Goal: Task Accomplishment & Management: Complete application form

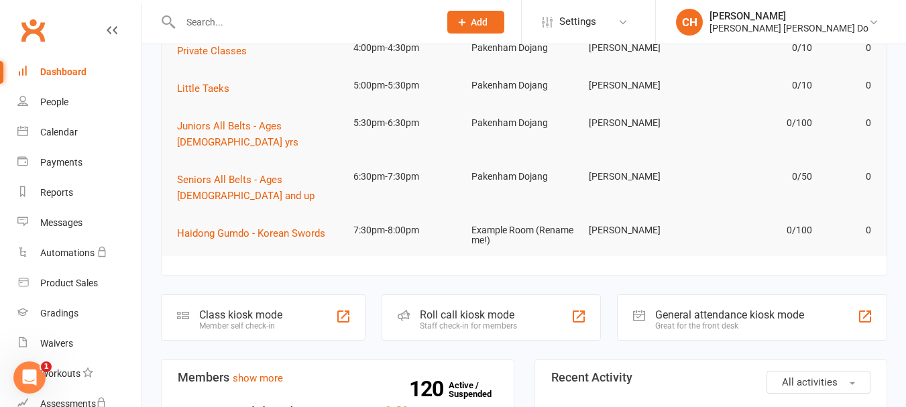
scroll to position [335, 0]
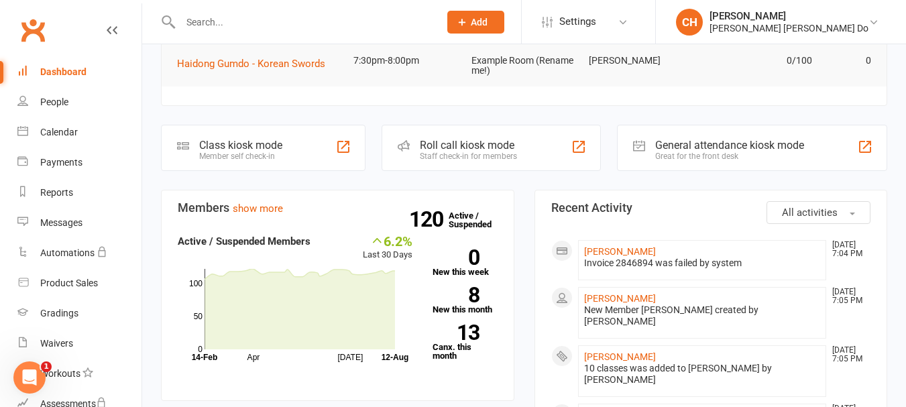
click at [457, 152] on div "Staff check-in for members" at bounding box center [468, 156] width 97 height 9
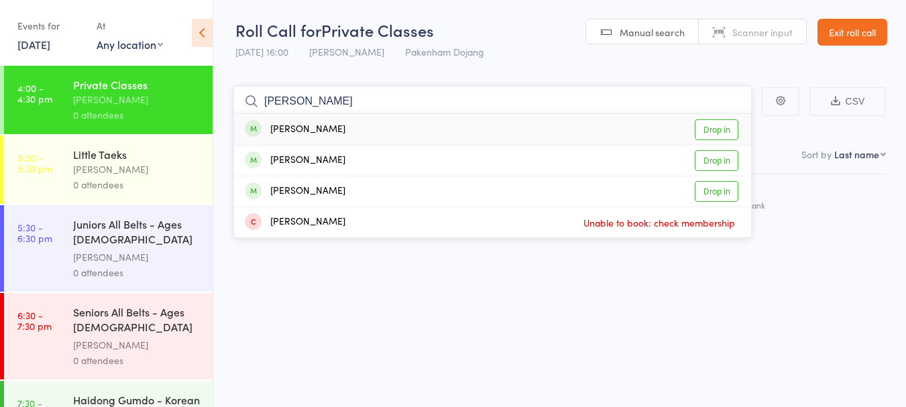
type input "lee"
click at [729, 131] on link "Drop in" at bounding box center [717, 129] width 44 height 21
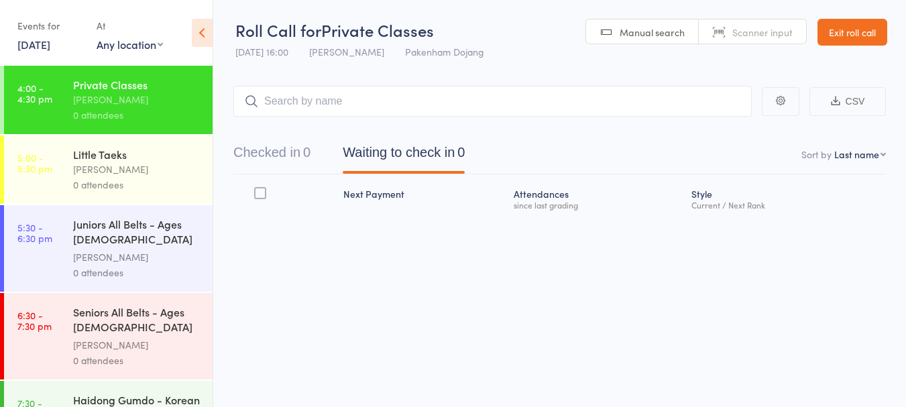
click at [729, 131] on div "Checked in 0 Waiting to check in 0" at bounding box center [559, 146] width 652 height 58
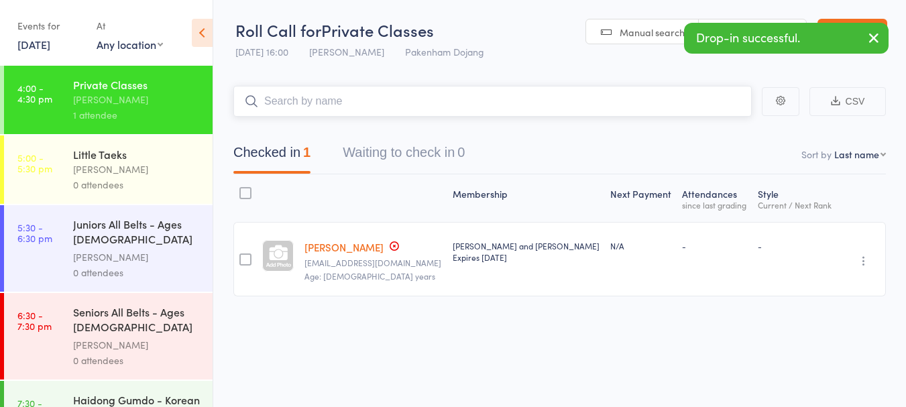
click at [282, 94] on input "search" at bounding box center [492, 101] width 518 height 31
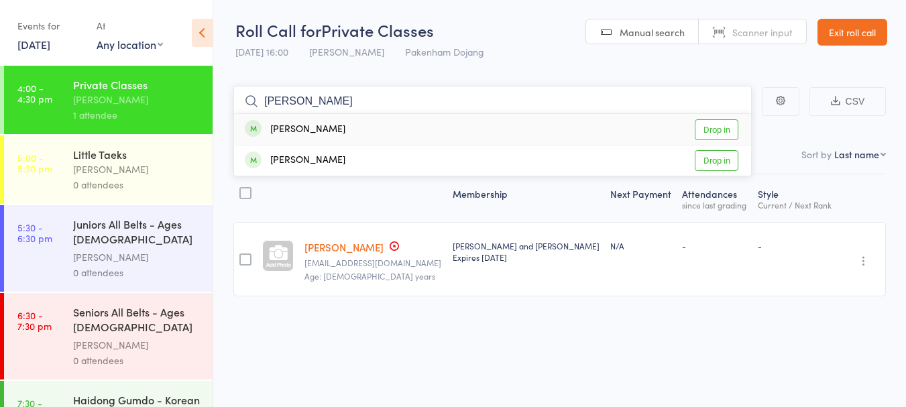
type input "brandon"
click at [718, 125] on link "Drop in" at bounding box center [717, 129] width 44 height 21
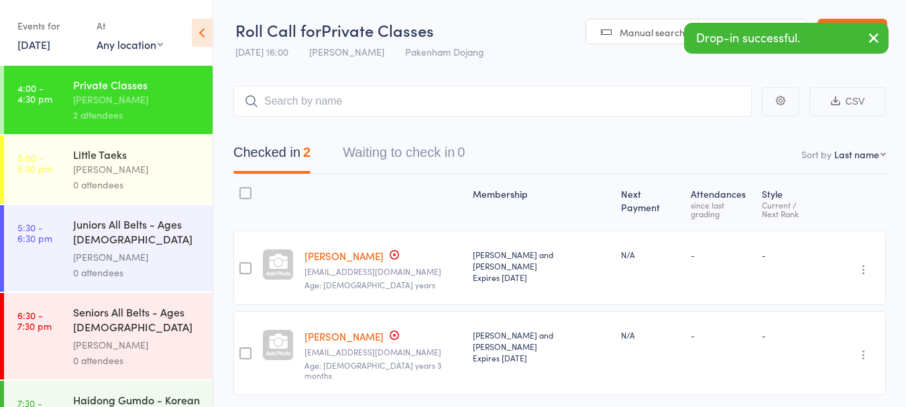
click at [876, 39] on icon "button" at bounding box center [874, 38] width 16 height 17
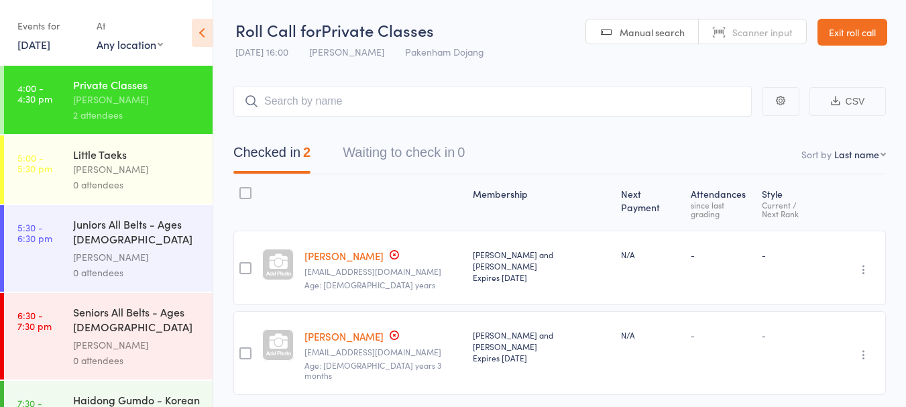
click at [876, 39] on link "Exit roll call" at bounding box center [852, 32] width 70 height 27
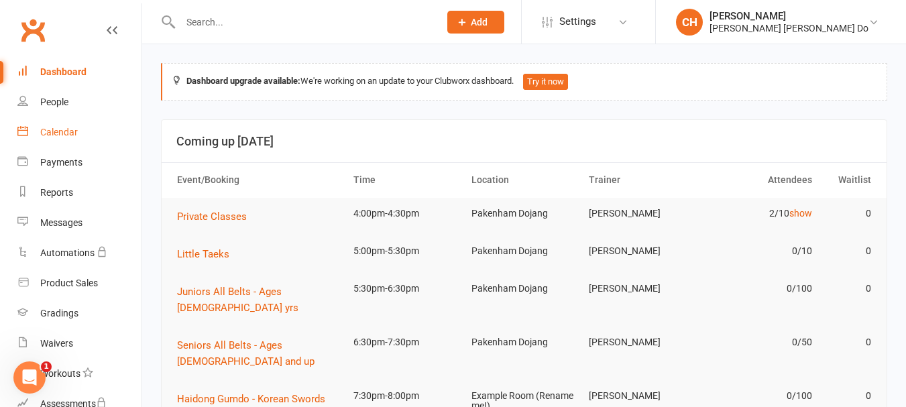
click at [54, 131] on div "Calendar" at bounding box center [59, 132] width 38 height 11
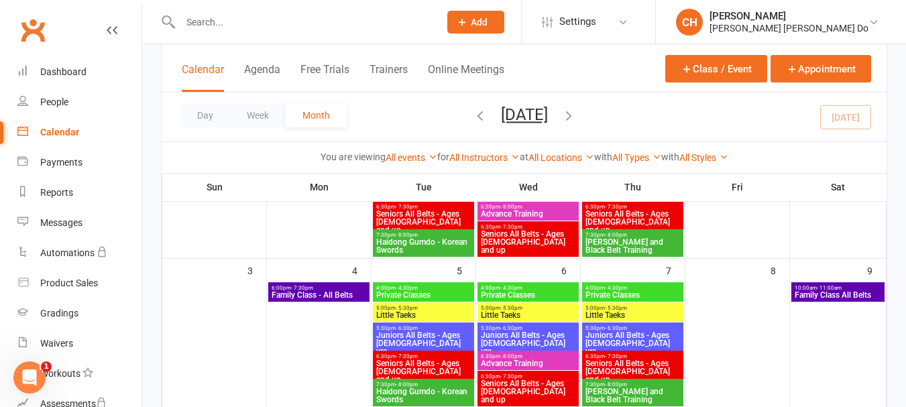
scroll to position [268, 0]
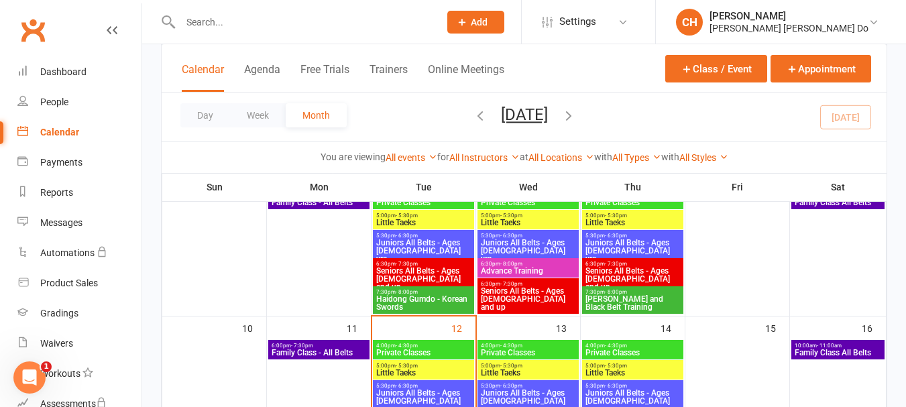
click at [333, 350] on span "Family Class - All Belts" at bounding box center [319, 353] width 96 height 8
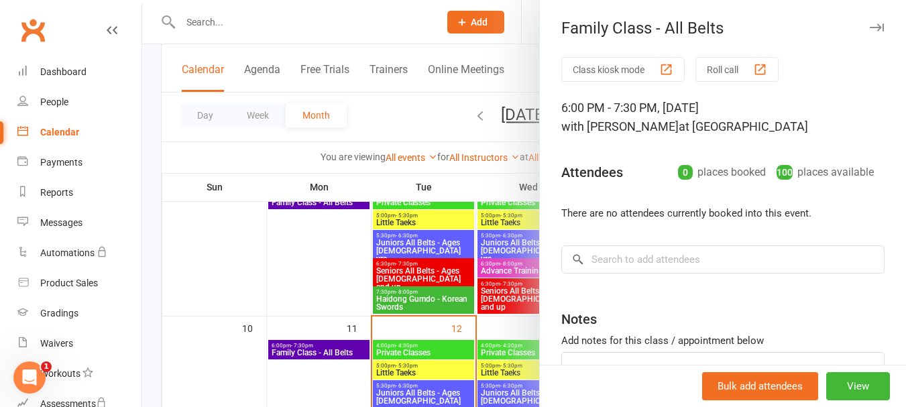
click at [712, 71] on button "Roll call" at bounding box center [736, 69] width 83 height 25
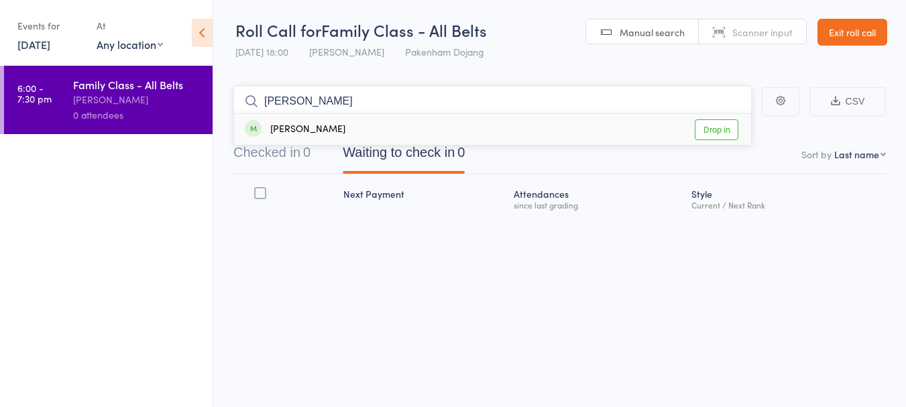
type input "josh"
click at [724, 129] on link "Drop in" at bounding box center [717, 129] width 44 height 21
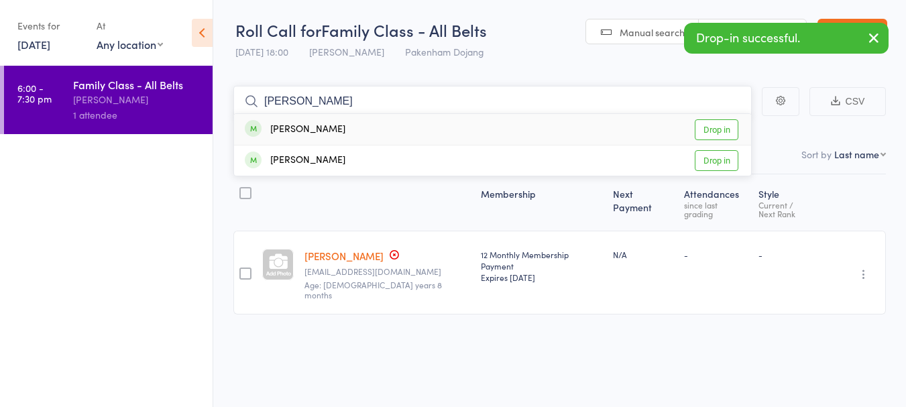
type input "aaron"
click at [724, 129] on link "Drop in" at bounding box center [717, 129] width 44 height 21
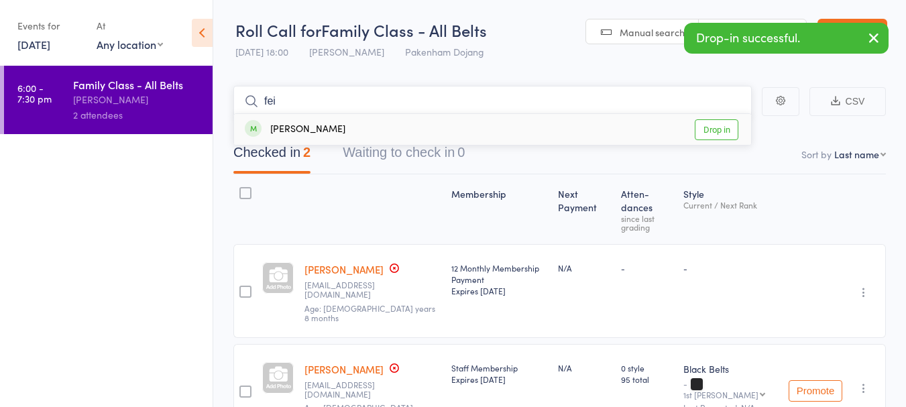
type input "fei"
click at [724, 129] on link "Drop in" at bounding box center [717, 129] width 44 height 21
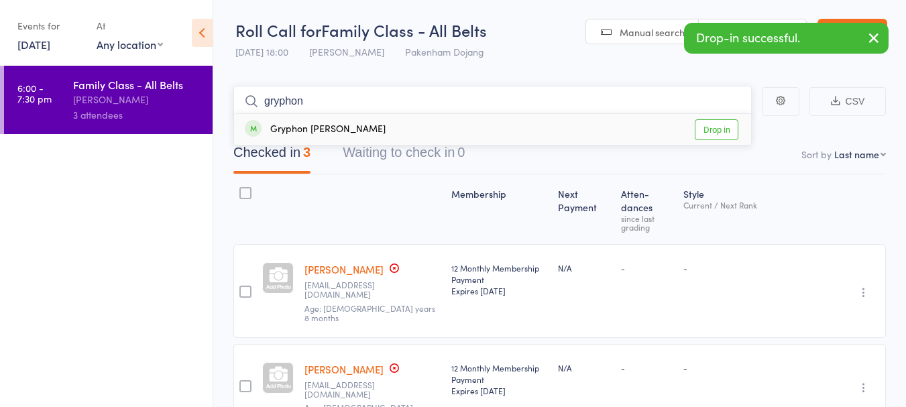
type input "gryphon"
click at [724, 129] on link "Drop in" at bounding box center [717, 129] width 44 height 21
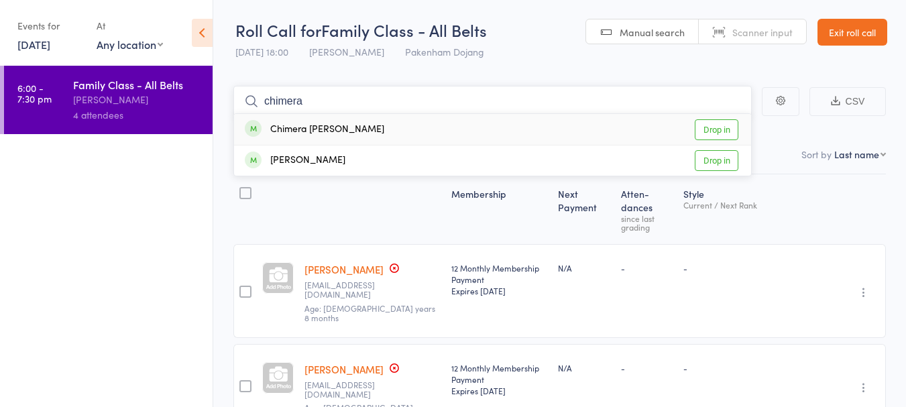
type input "chimera"
click at [724, 129] on link "Drop in" at bounding box center [717, 129] width 44 height 21
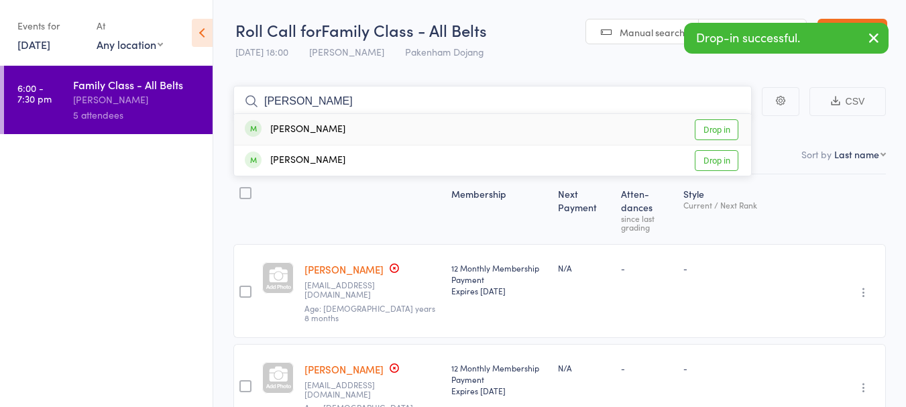
type input "lorenzo"
click at [724, 129] on link "Drop in" at bounding box center [717, 129] width 44 height 21
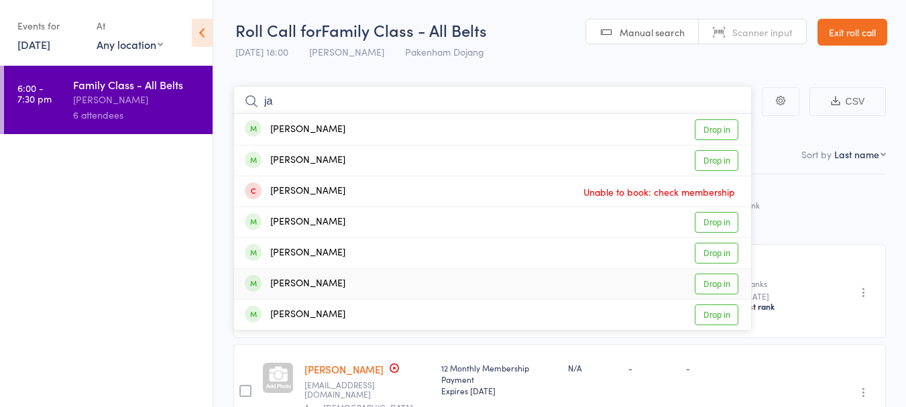
type input "j"
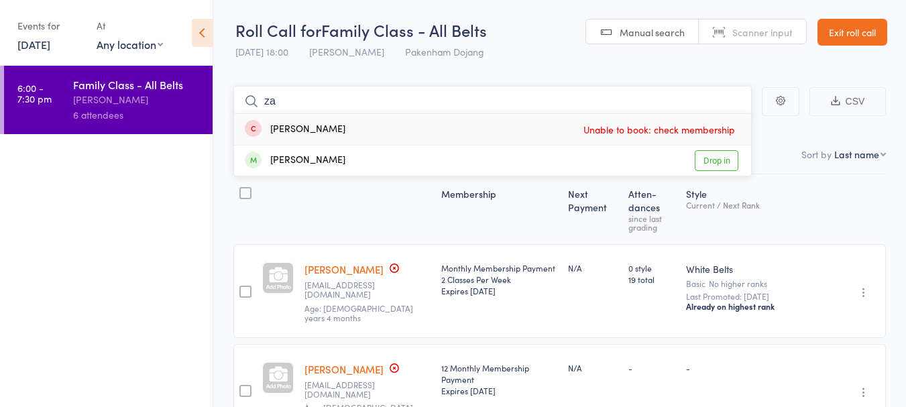
type input "z"
type input "kira"
click at [722, 129] on link "Drop in" at bounding box center [717, 129] width 44 height 21
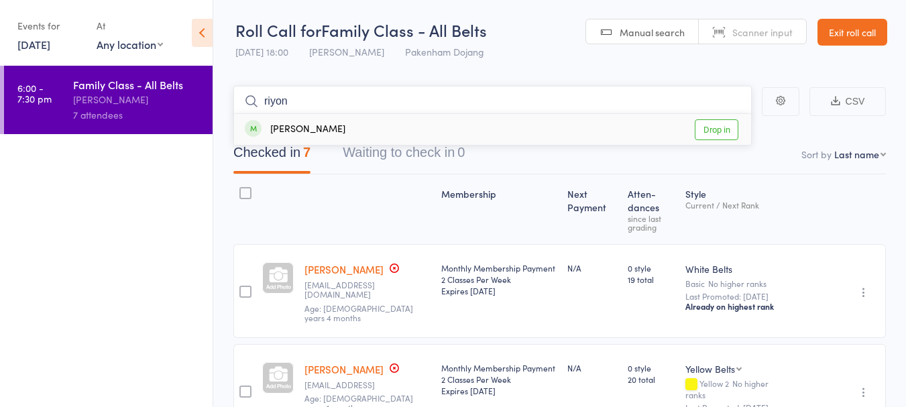
type input "riyon"
click at [722, 129] on link "Drop in" at bounding box center [717, 129] width 44 height 21
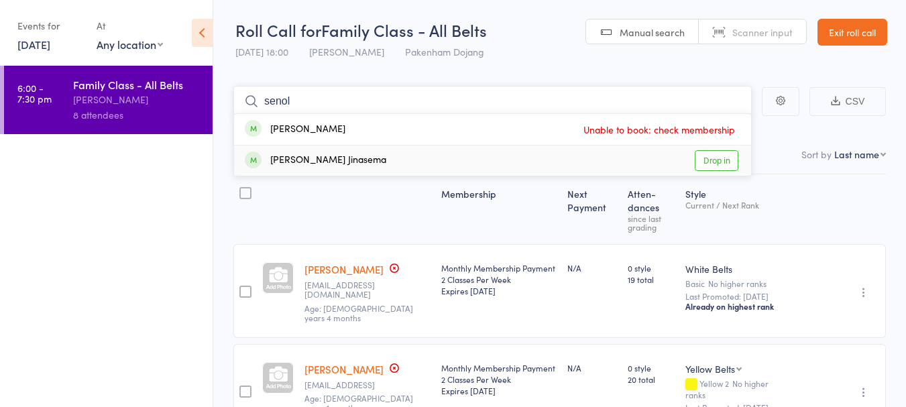
type input "senol"
click at [730, 160] on link "Drop in" at bounding box center [717, 160] width 44 height 21
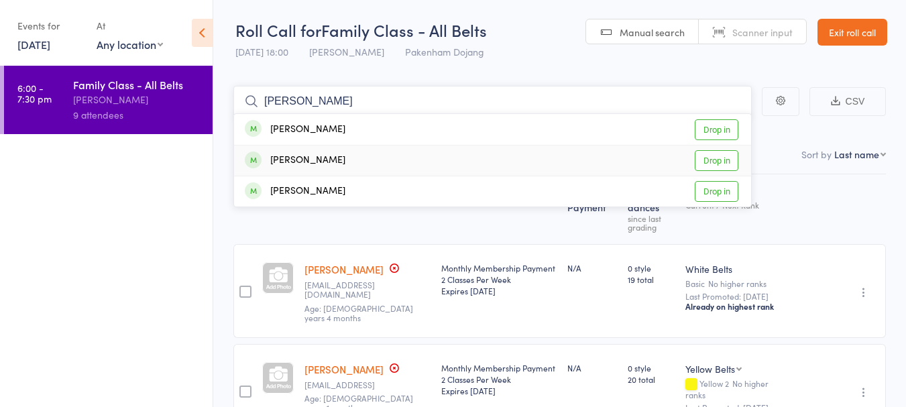
type input "riley"
click at [725, 161] on link "Drop in" at bounding box center [717, 160] width 44 height 21
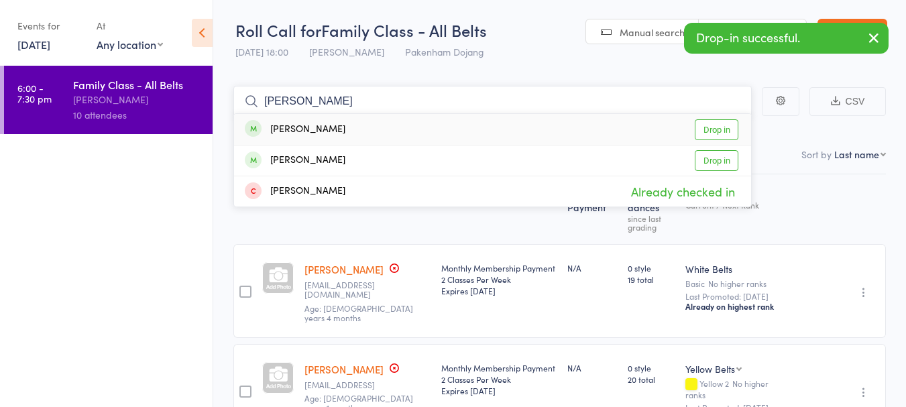
type input "bailey"
click at [718, 129] on link "Drop in" at bounding box center [717, 129] width 44 height 21
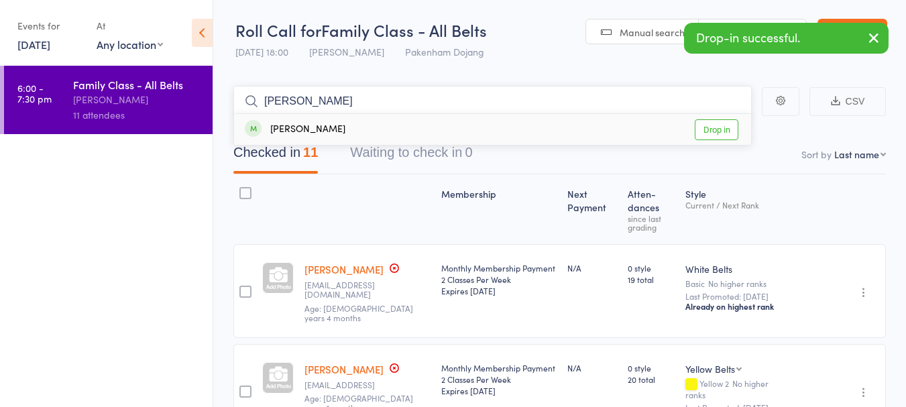
type input "adrian"
click at [722, 126] on link "Drop in" at bounding box center [717, 129] width 44 height 21
type input "aslan"
click at [722, 126] on link "Drop in" at bounding box center [717, 129] width 44 height 21
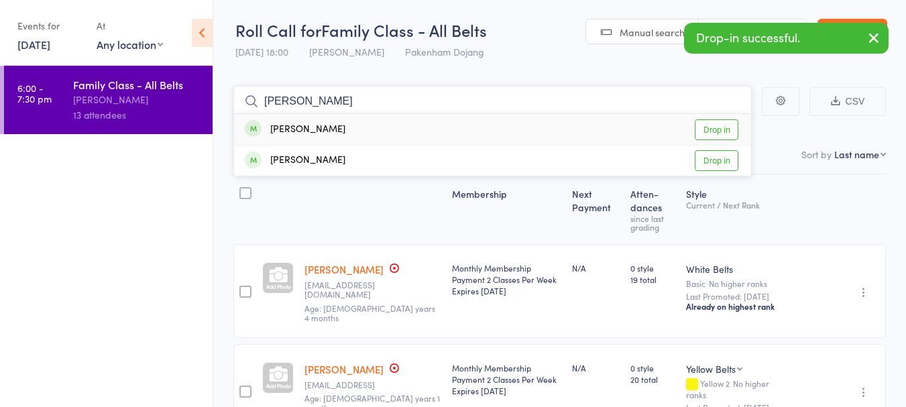
type input "alex"
click at [722, 126] on link "Drop in" at bounding box center [717, 129] width 44 height 21
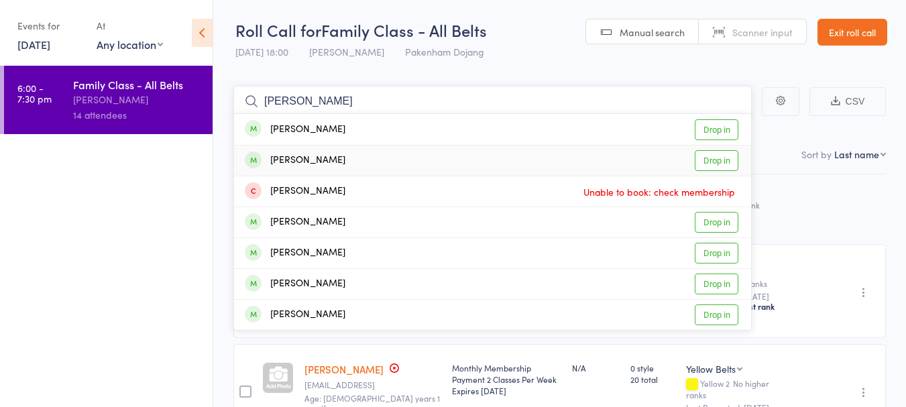
type input "jackson"
click at [718, 158] on link "Drop in" at bounding box center [717, 160] width 44 height 21
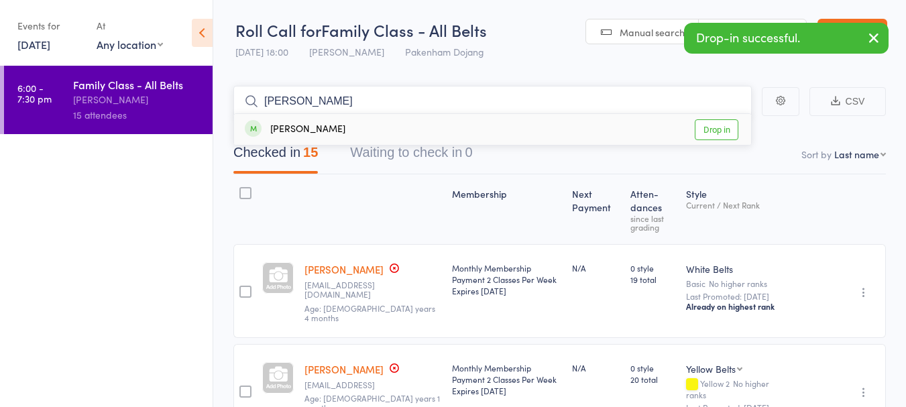
click at [718, 158] on nav "Checked in 15 Waiting to check in 0" at bounding box center [559, 156] width 685 height 36
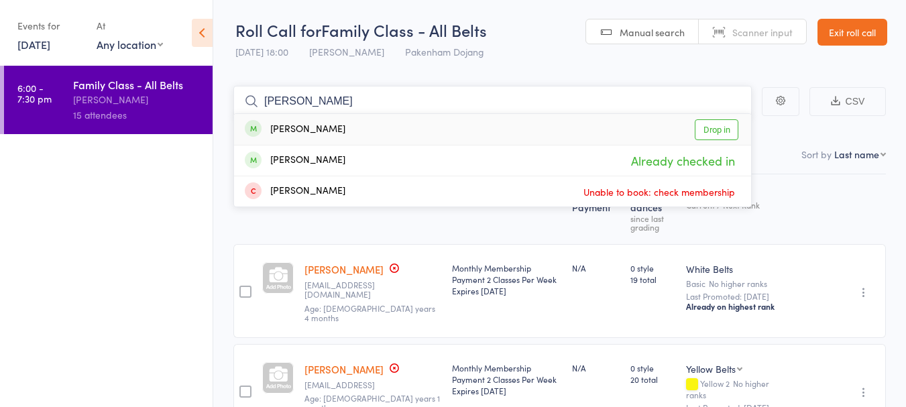
type input "ken saelle"
click at [724, 128] on link "Drop in" at bounding box center [717, 129] width 44 height 21
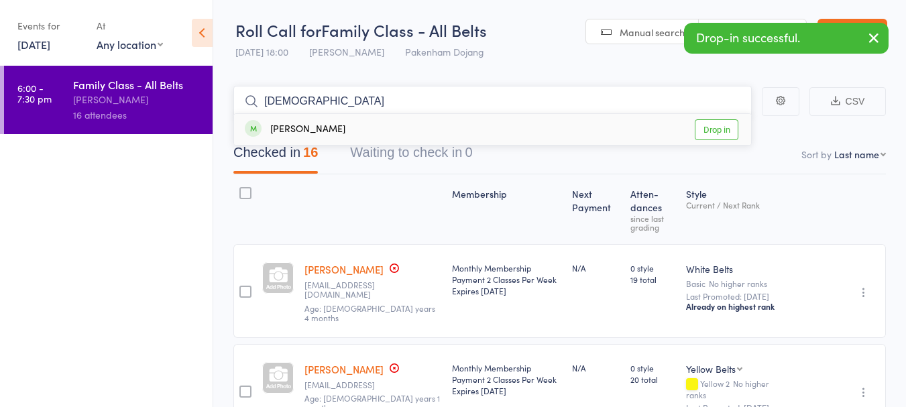
type input "gidd"
click at [724, 126] on link "Drop in" at bounding box center [717, 129] width 44 height 21
type input "aliyan"
click at [724, 126] on link "Drop in" at bounding box center [717, 129] width 44 height 21
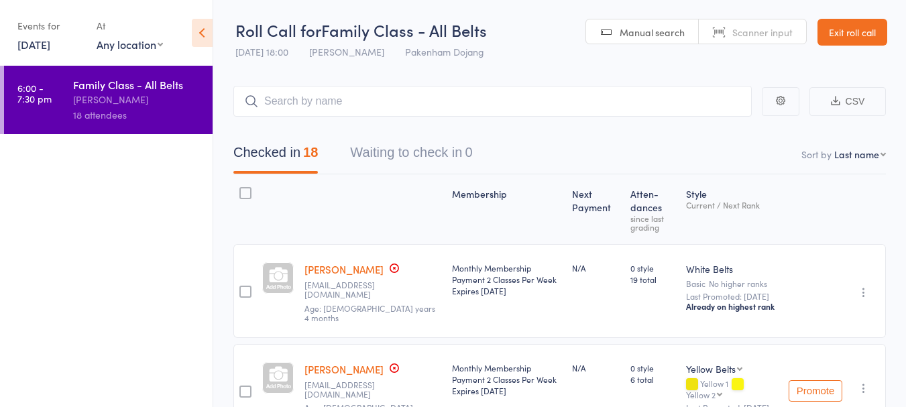
click at [848, 30] on link "Exit roll call" at bounding box center [852, 32] width 70 height 27
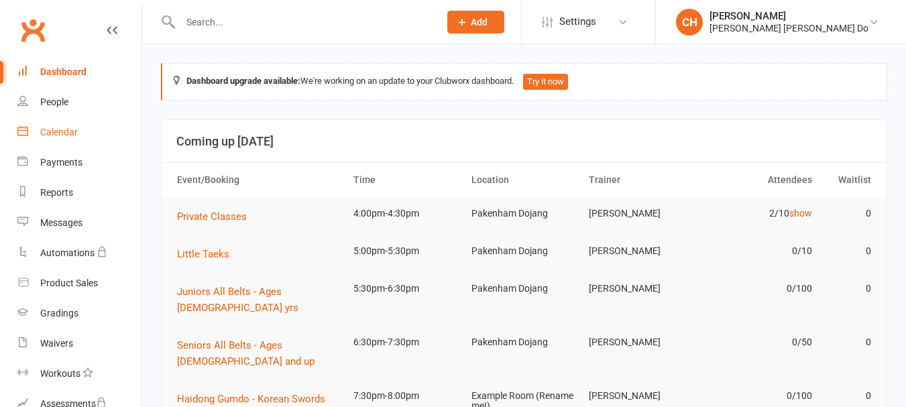
click at [58, 129] on div "Calendar" at bounding box center [59, 132] width 38 height 11
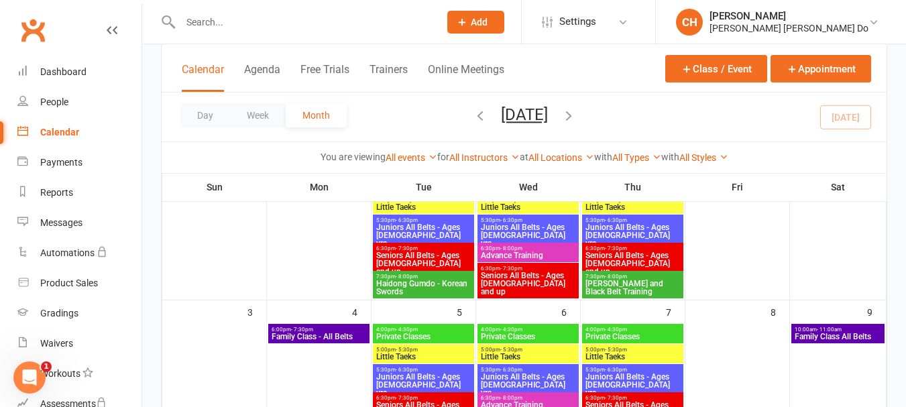
click at [827, 334] on span "Family Class All Belts" at bounding box center [838, 337] width 88 height 8
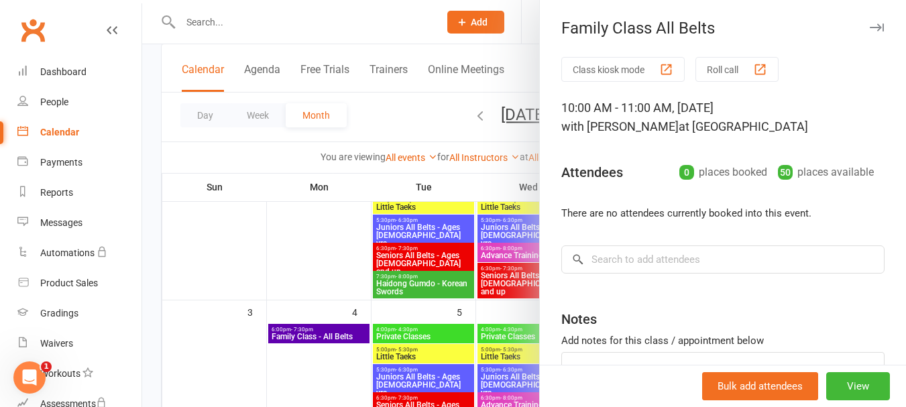
click at [729, 69] on button "Roll call" at bounding box center [736, 69] width 83 height 25
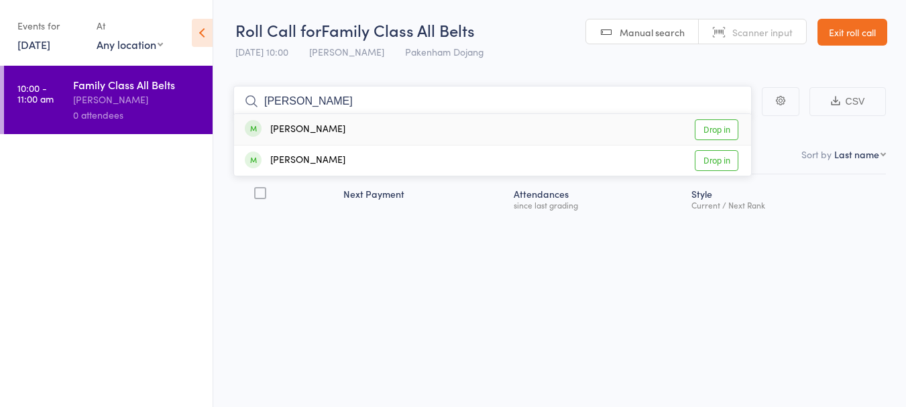
type input "aaron"
click at [723, 132] on link "Drop in" at bounding box center [717, 129] width 44 height 21
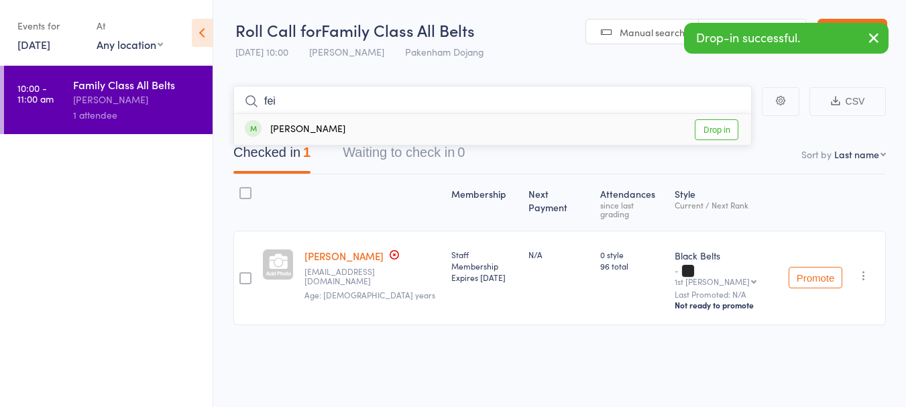
type input "fei"
click at [723, 132] on link "Drop in" at bounding box center [717, 129] width 44 height 21
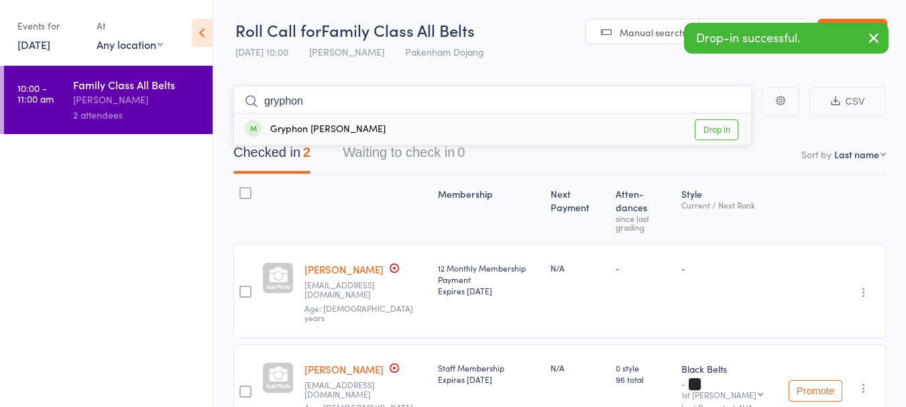
type input "gryphon"
click at [723, 132] on link "Drop in" at bounding box center [717, 129] width 44 height 21
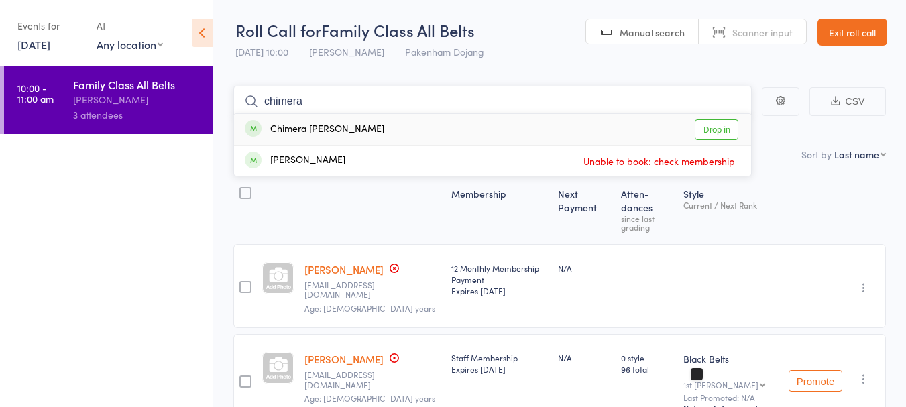
type input "chimera"
click at [723, 132] on link "Drop in" at bounding box center [717, 129] width 44 height 21
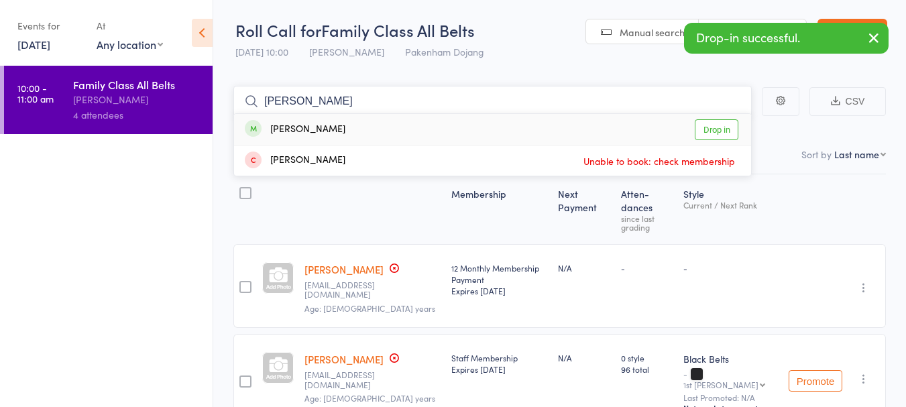
type input "sophie"
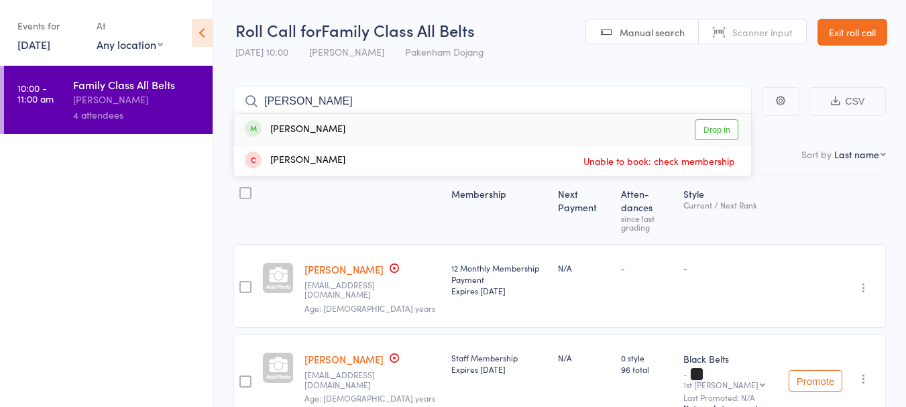
click at [723, 132] on link "Drop in" at bounding box center [717, 129] width 44 height 21
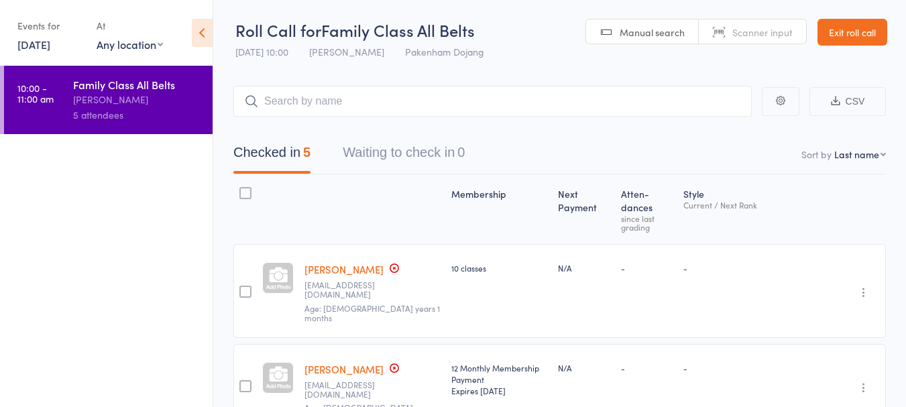
click at [867, 34] on link "Exit roll call" at bounding box center [852, 32] width 70 height 27
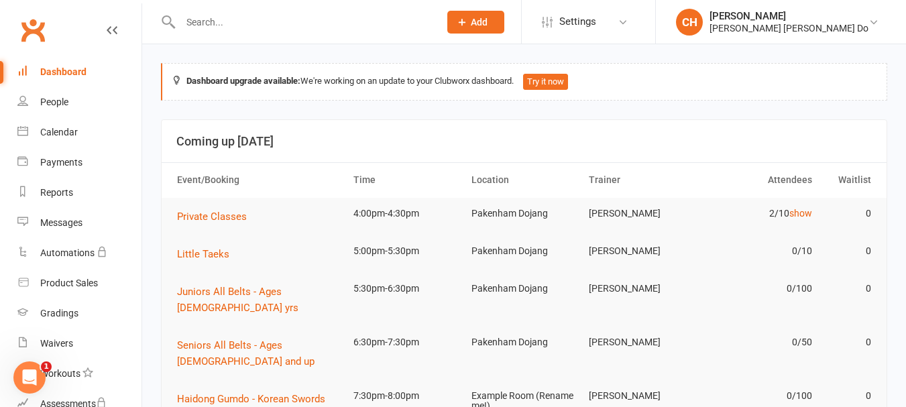
click at [63, 66] on div "Dashboard" at bounding box center [63, 71] width 46 height 11
click at [211, 25] on input "text" at bounding box center [302, 22] width 253 height 19
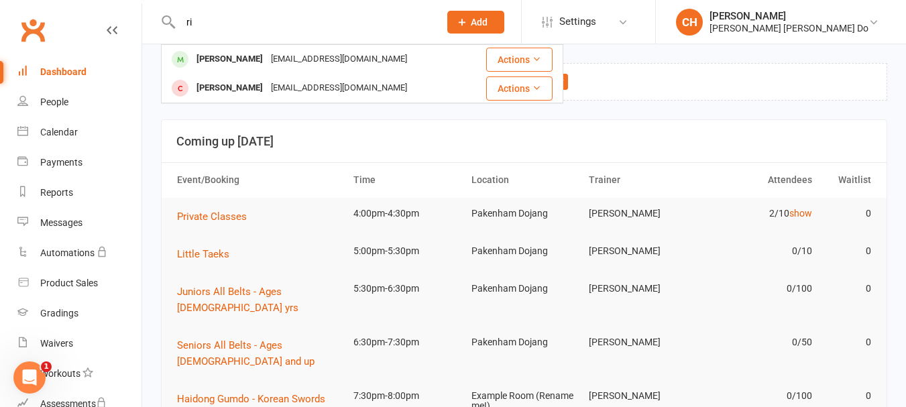
type input "r"
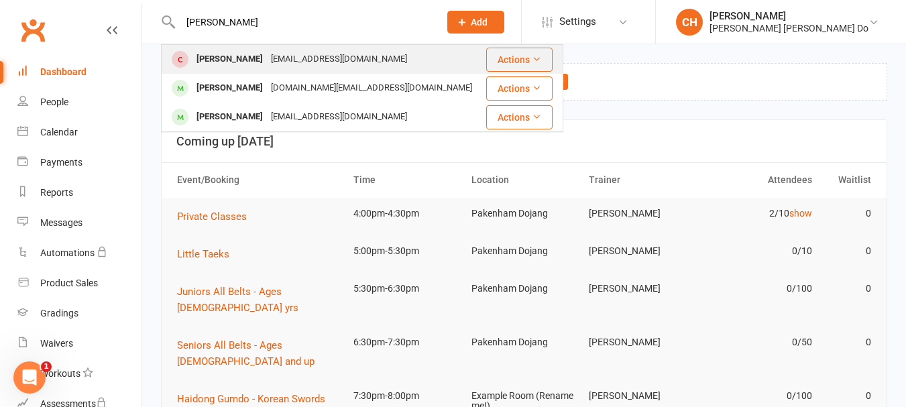
type input "zander"
click at [222, 58] on div "[PERSON_NAME]" at bounding box center [229, 59] width 74 height 19
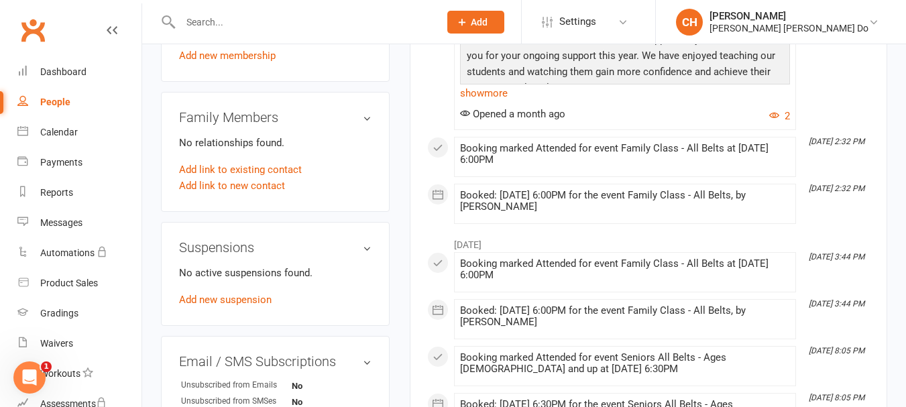
scroll to position [402, 0]
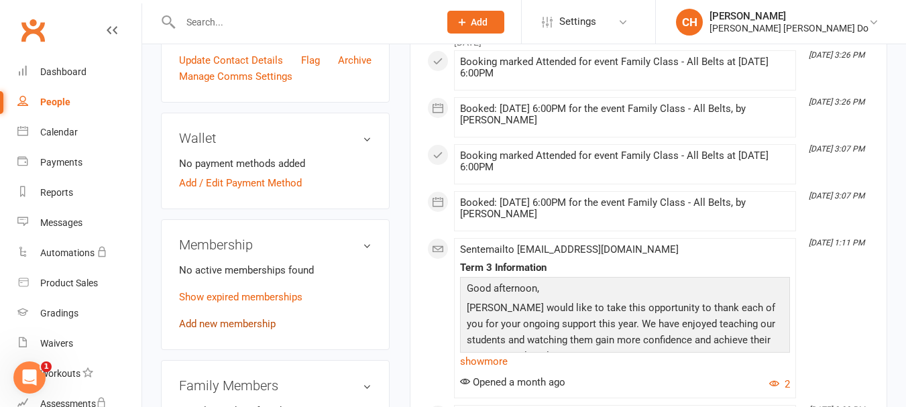
click at [230, 330] on link "Add new membership" at bounding box center [227, 324] width 97 height 12
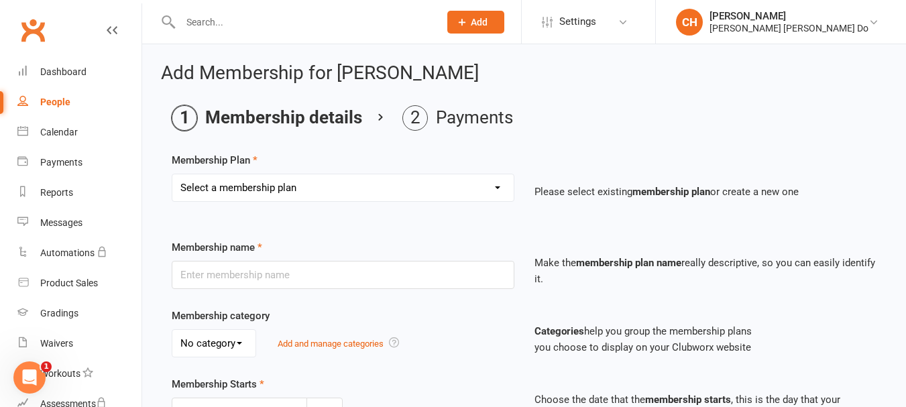
click at [339, 188] on select "Select a membership plan Create new Membership Plan Monthy Membership Payment L…" at bounding box center [342, 187] width 341 height 27
select select "6"
click at [172, 174] on select "Select a membership plan Create new Membership Plan Monthy Membership Payment L…" at bounding box center [342, 187] width 341 height 27
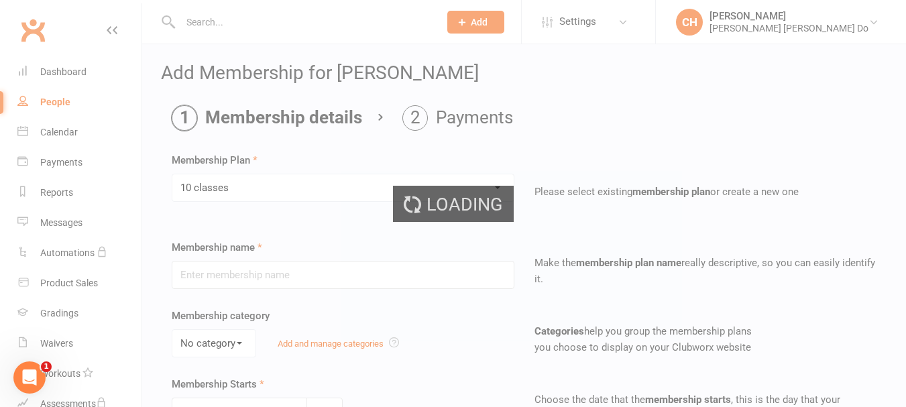
type input "10 classes"
type input "0"
type input "10"
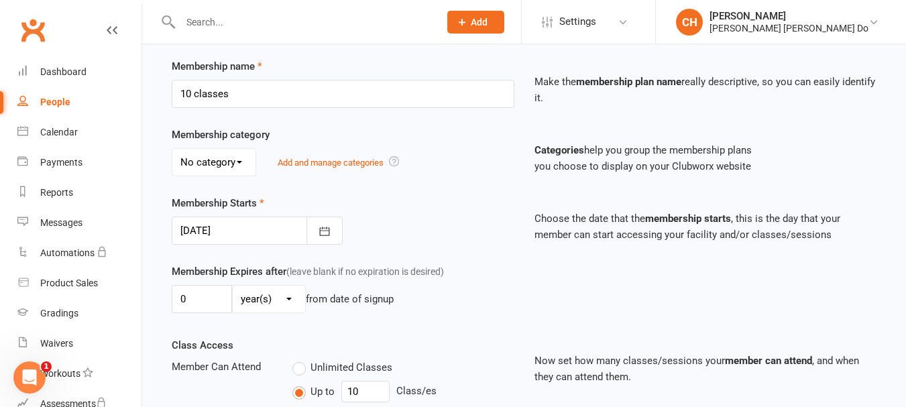
scroll to position [201, 0]
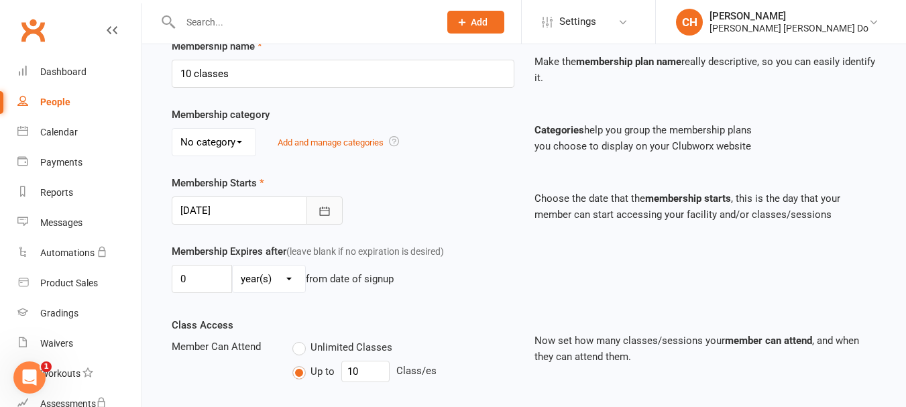
click at [323, 210] on icon "button" at bounding box center [324, 211] width 13 height 13
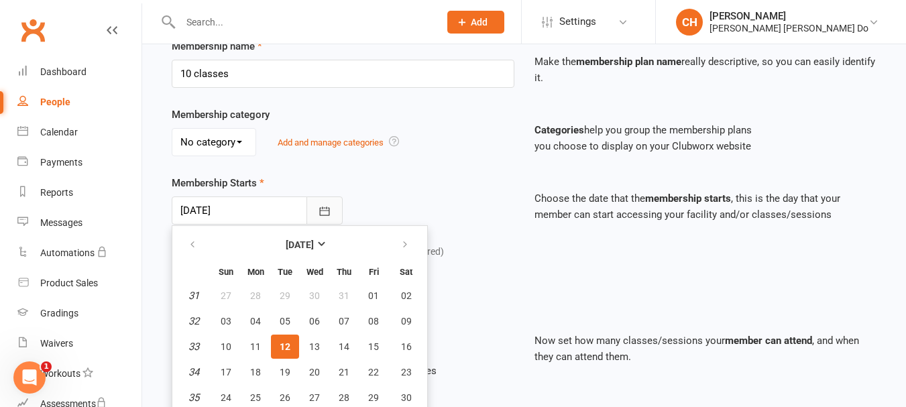
scroll to position [231, 0]
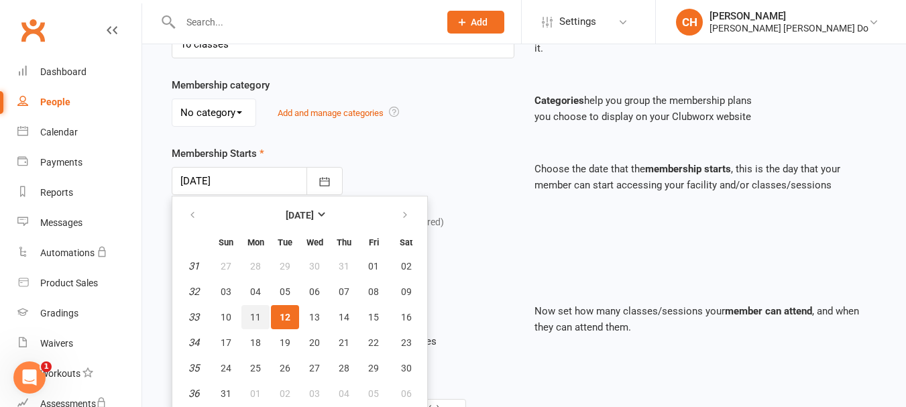
click at [252, 317] on span "11" at bounding box center [255, 317] width 11 height 11
type input "11 Aug 2025"
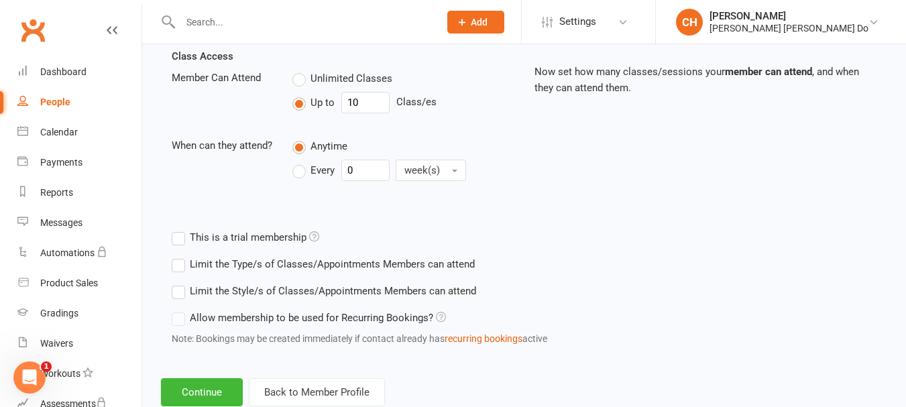
scroll to position [508, 0]
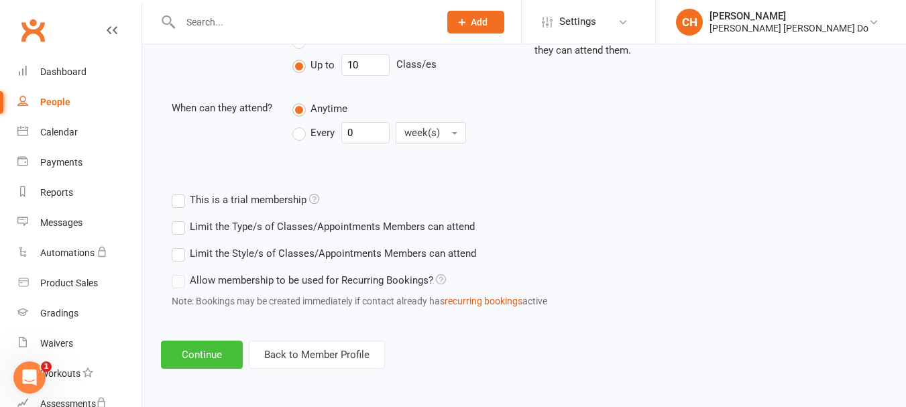
click at [226, 360] on button "Continue" at bounding box center [202, 355] width 82 height 28
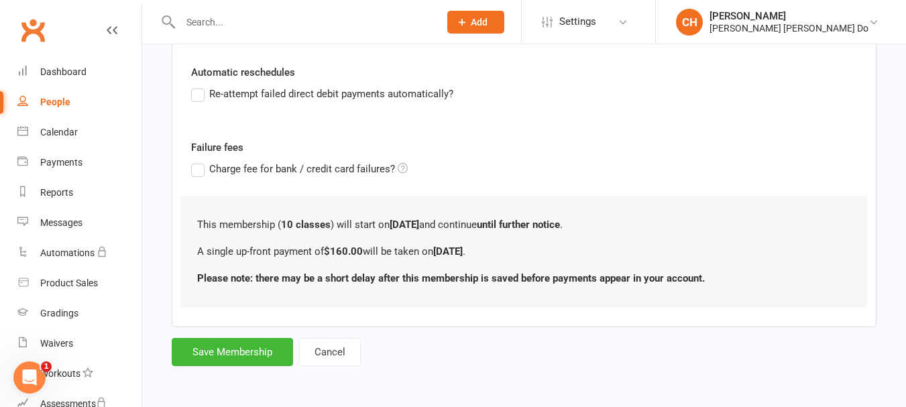
scroll to position [0, 0]
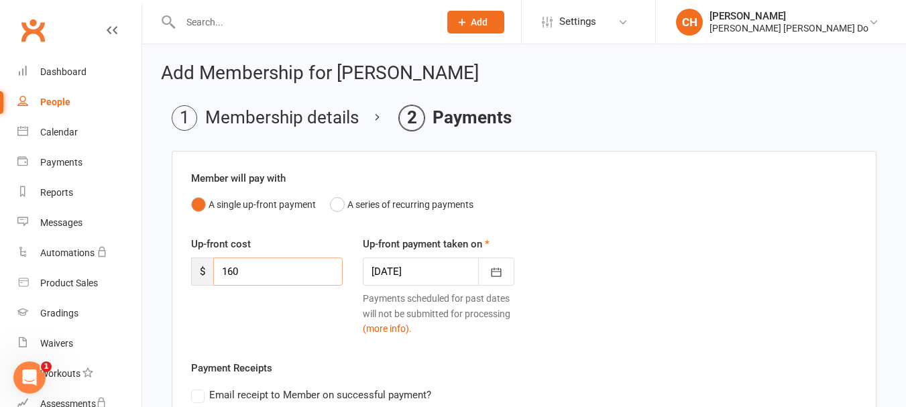
click at [233, 270] on input "160" at bounding box center [277, 272] width 129 height 28
type input "150"
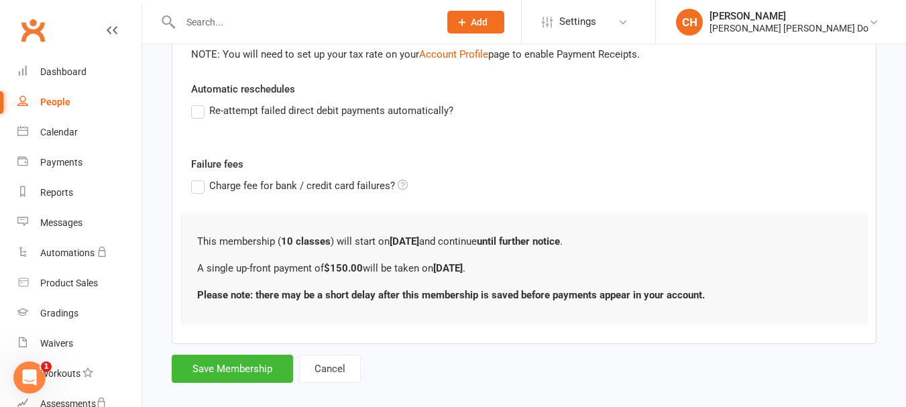
scroll to position [379, 0]
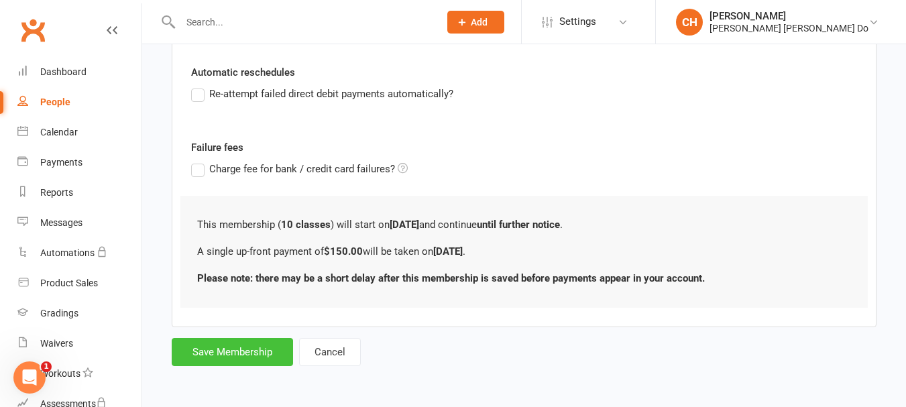
click at [231, 356] on button "Save Membership" at bounding box center [232, 352] width 121 height 28
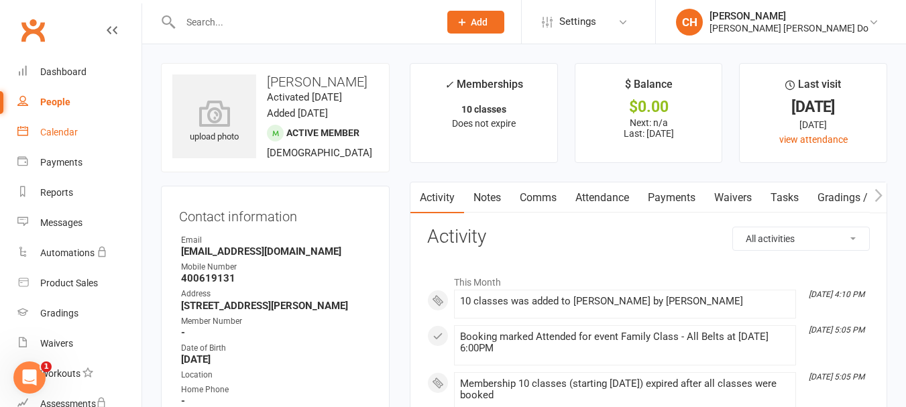
click at [56, 128] on div "Calendar" at bounding box center [59, 132] width 38 height 11
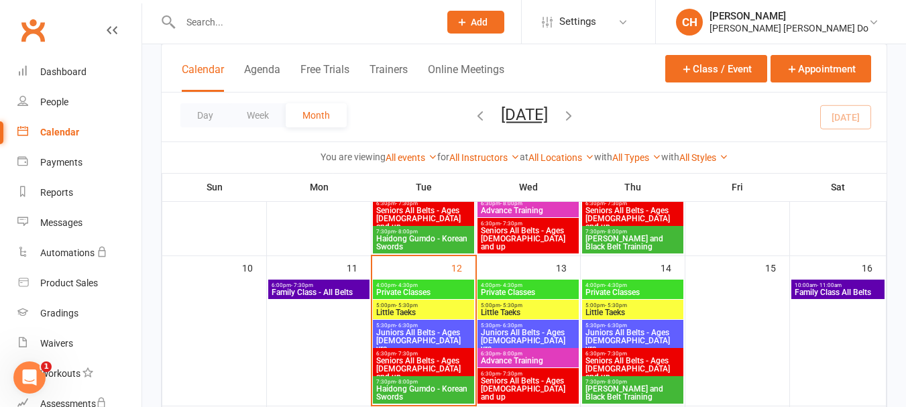
scroll to position [335, 0]
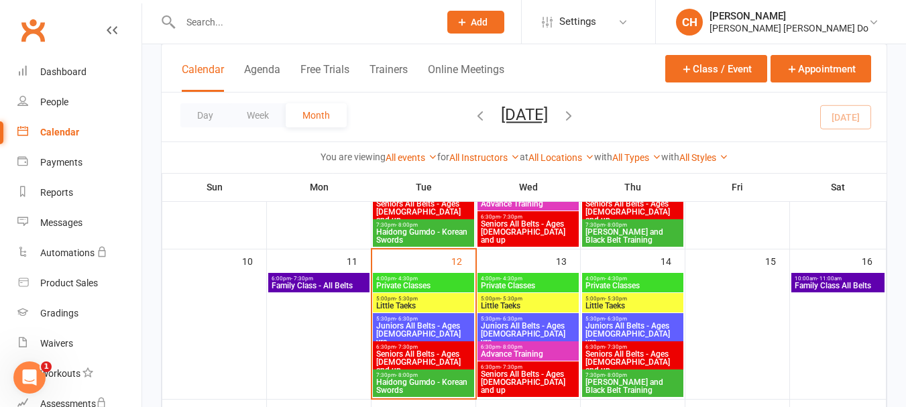
click at [291, 282] on span "Family Class - All Belts" at bounding box center [319, 286] width 96 height 8
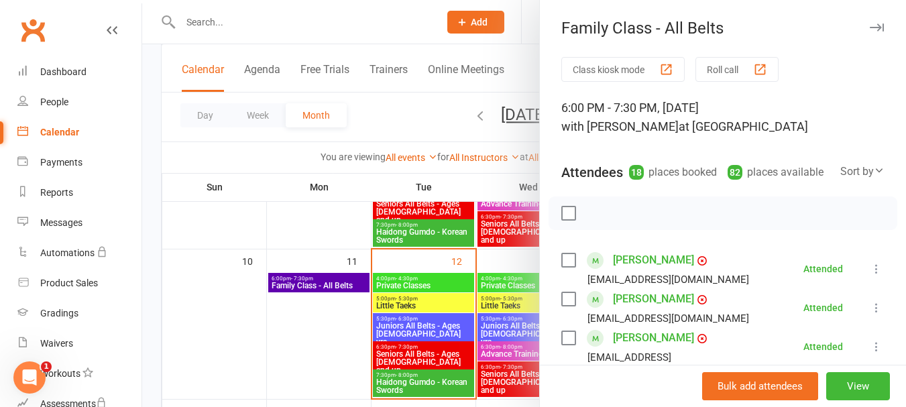
click at [720, 68] on button "Roll call" at bounding box center [736, 69] width 83 height 25
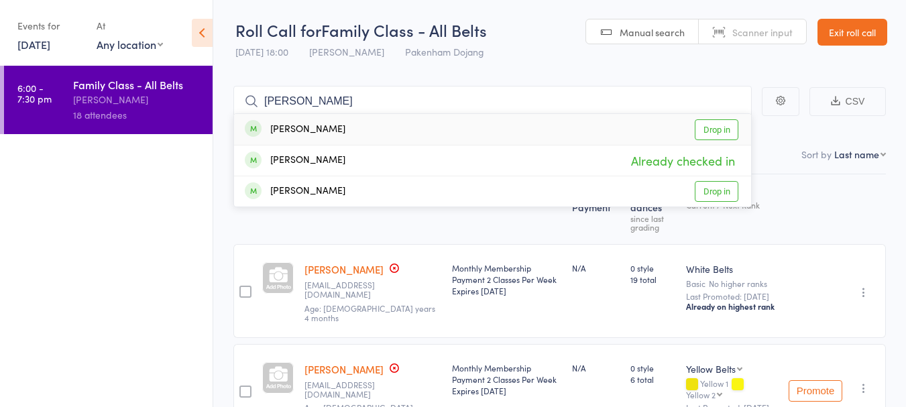
type input "zander"
click at [720, 128] on link "Drop in" at bounding box center [717, 129] width 44 height 21
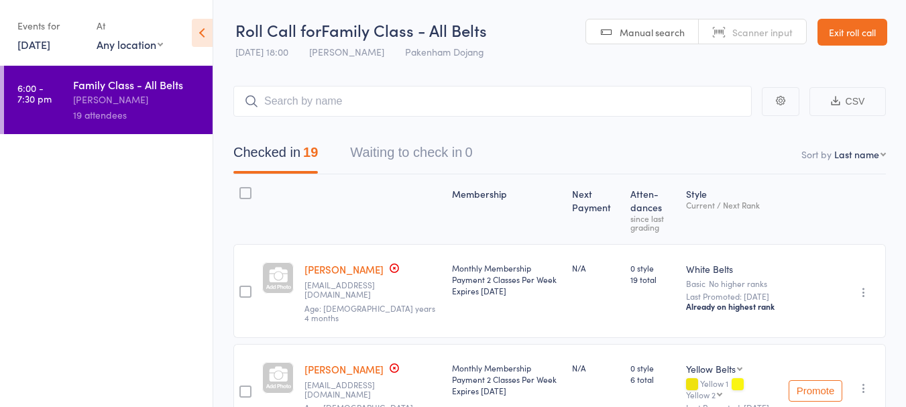
click at [878, 40] on link "Exit roll call" at bounding box center [852, 32] width 70 height 27
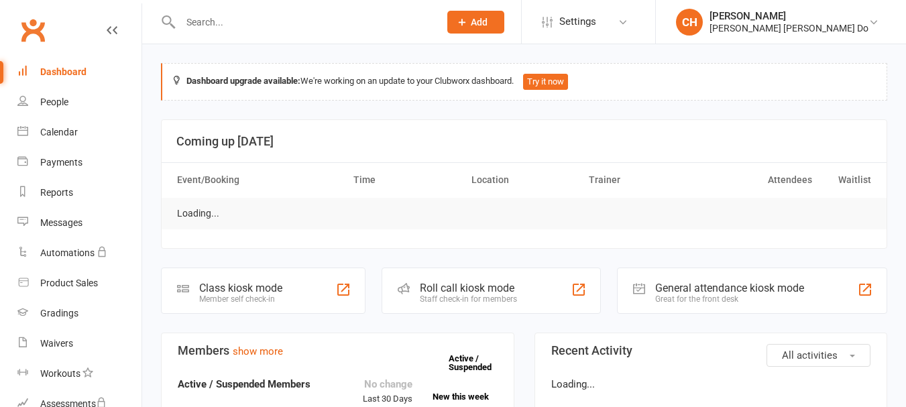
click at [67, 70] on div "Dashboard" at bounding box center [63, 71] width 46 height 11
